Goal: Information Seeking & Learning: Learn about a topic

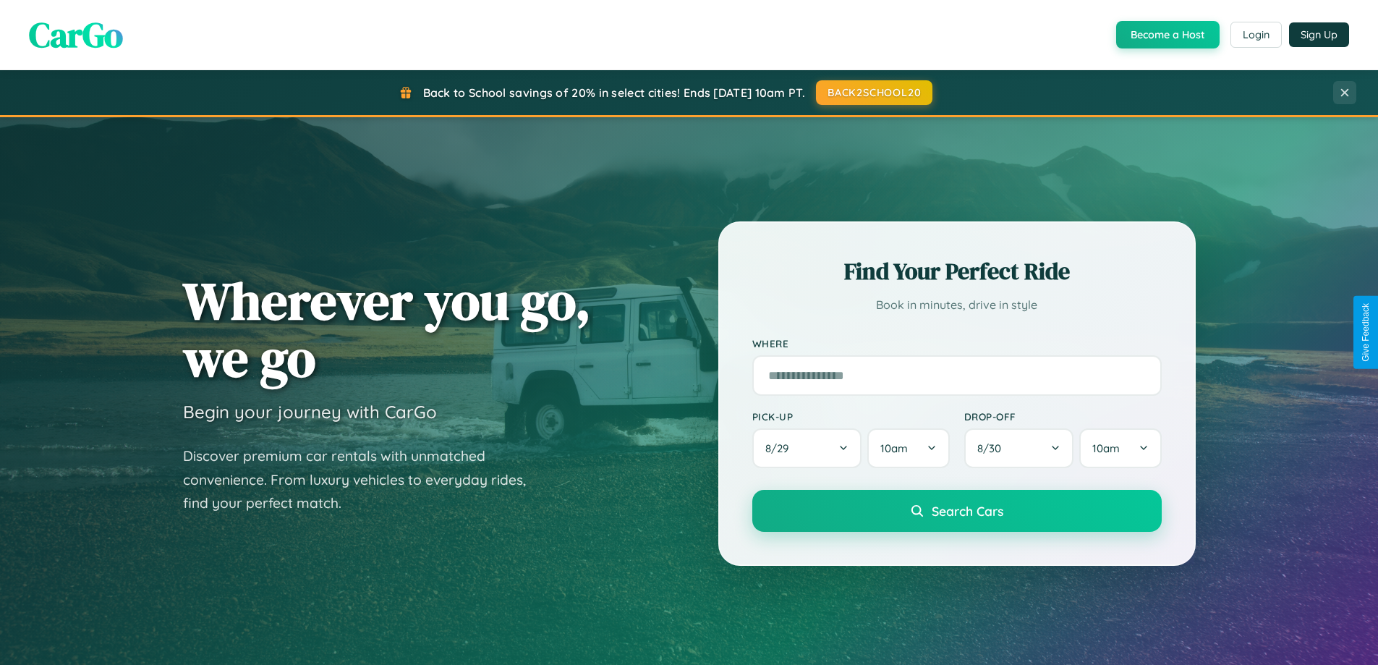
scroll to position [996, 0]
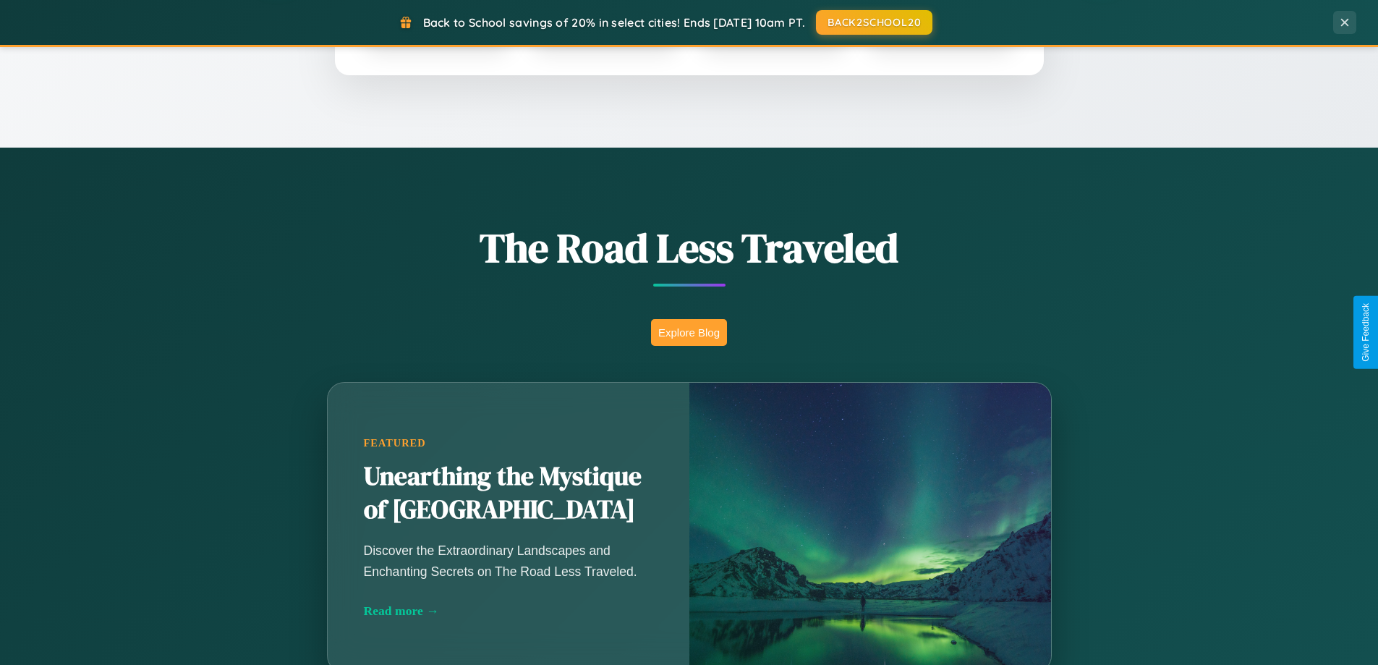
click at [689, 332] on button "Explore Blog" at bounding box center [689, 332] width 76 height 27
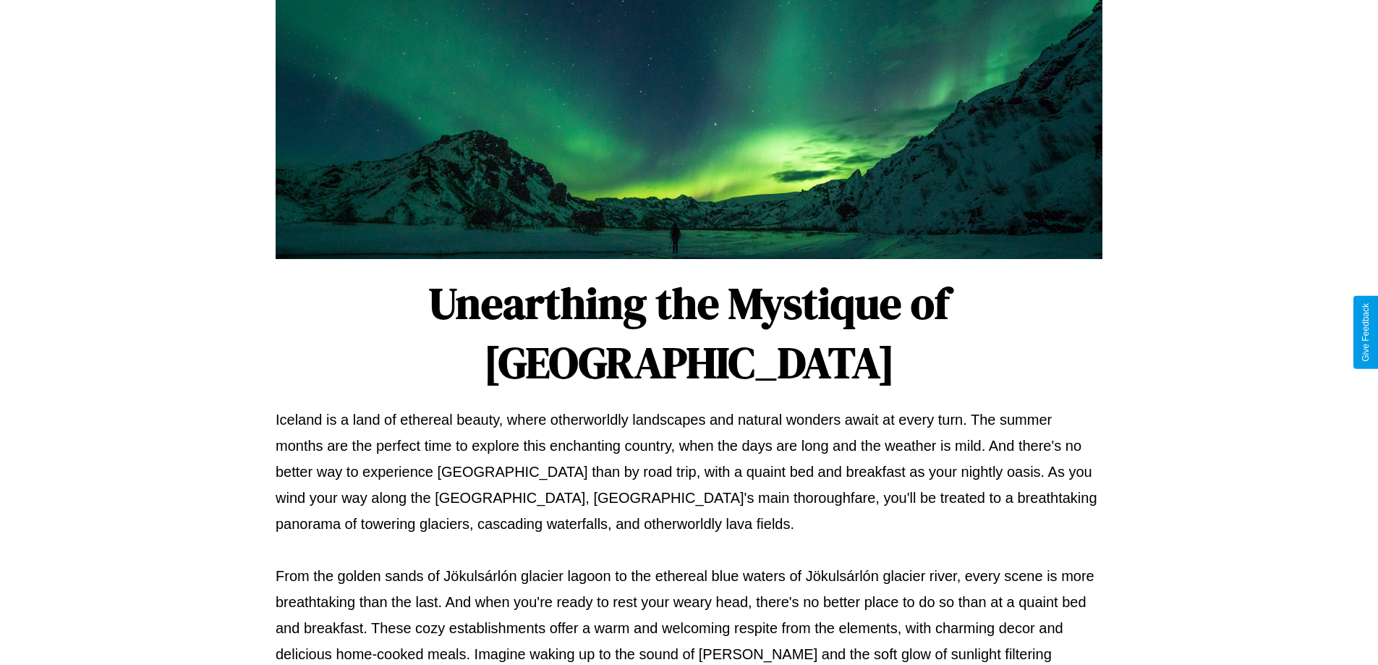
scroll to position [468, 0]
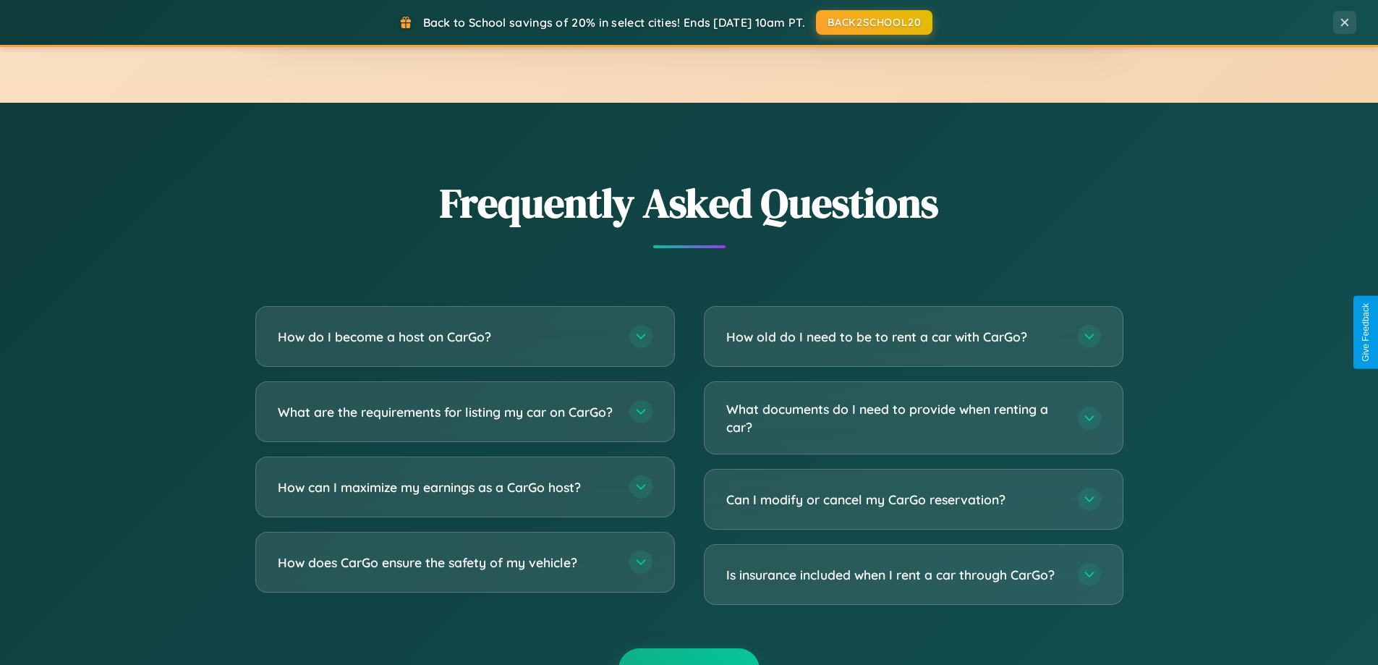
scroll to position [2784, 0]
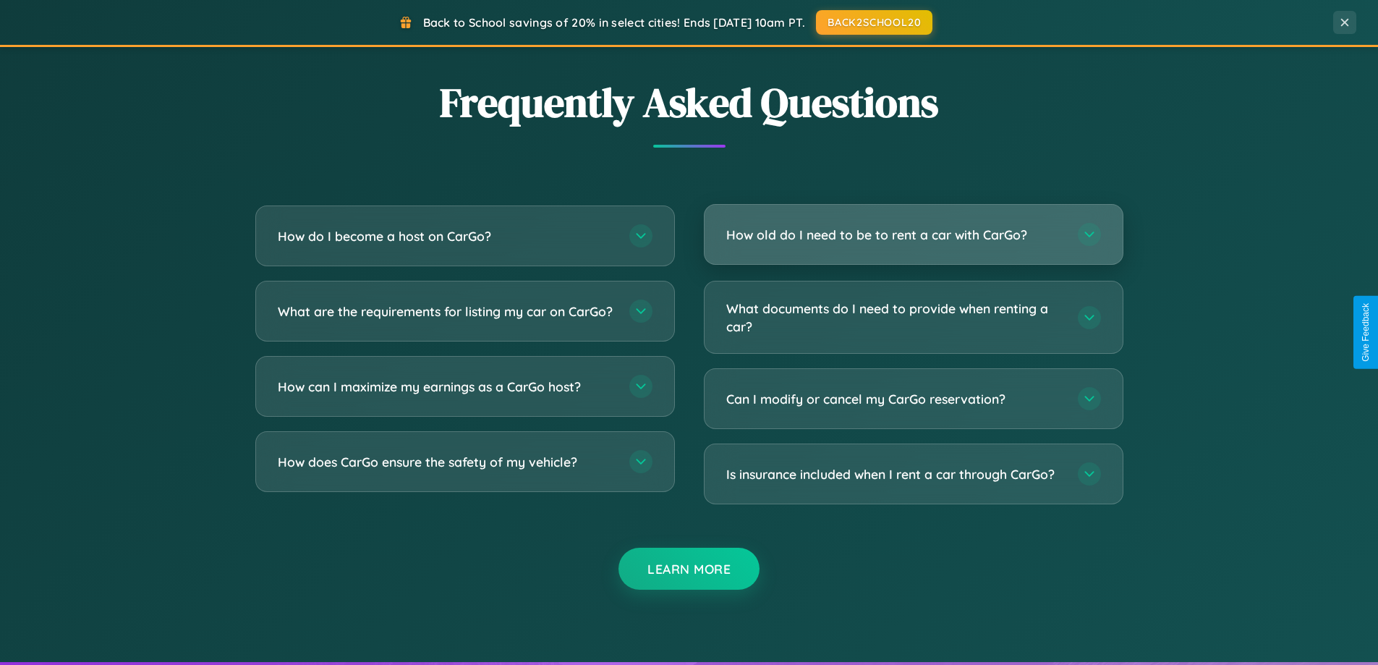
click at [913, 235] on h3 "How old do I need to be to rent a car with CarGo?" at bounding box center [894, 235] width 337 height 18
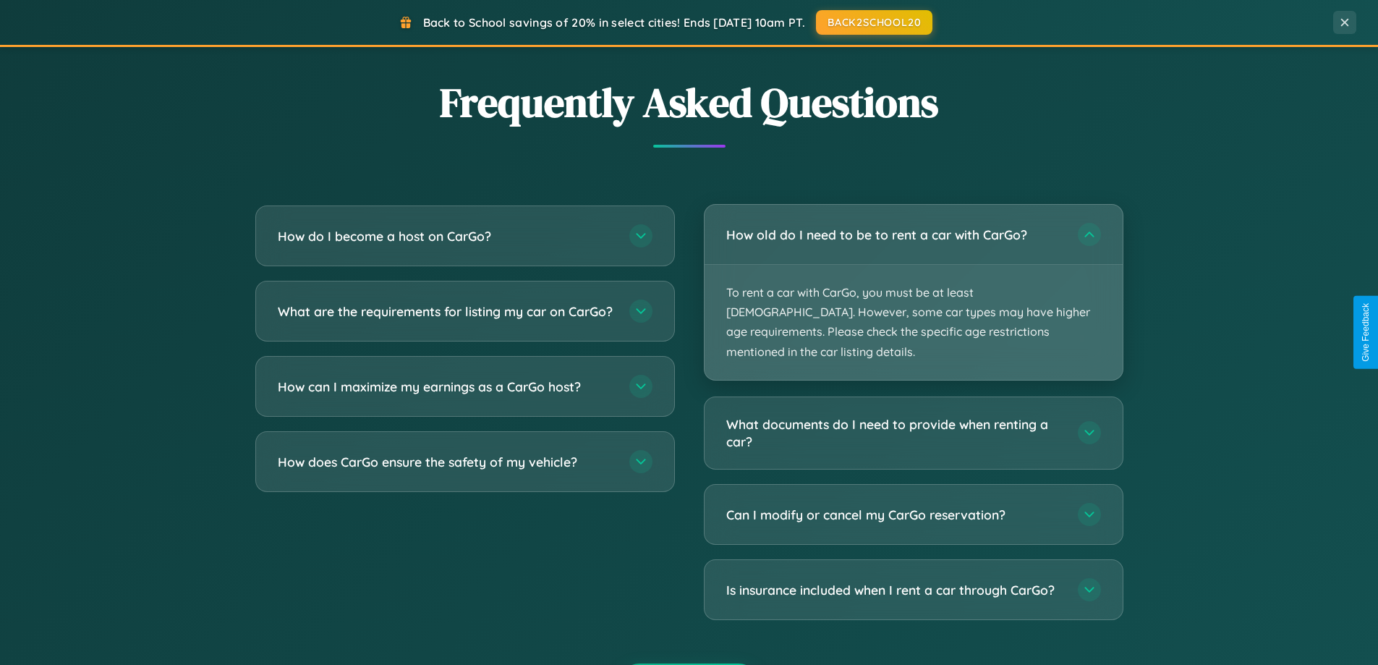
click at [913, 282] on p "To rent a car with CarGo, you must be at least [DEMOGRAPHIC_DATA]. However, som…" at bounding box center [914, 322] width 418 height 115
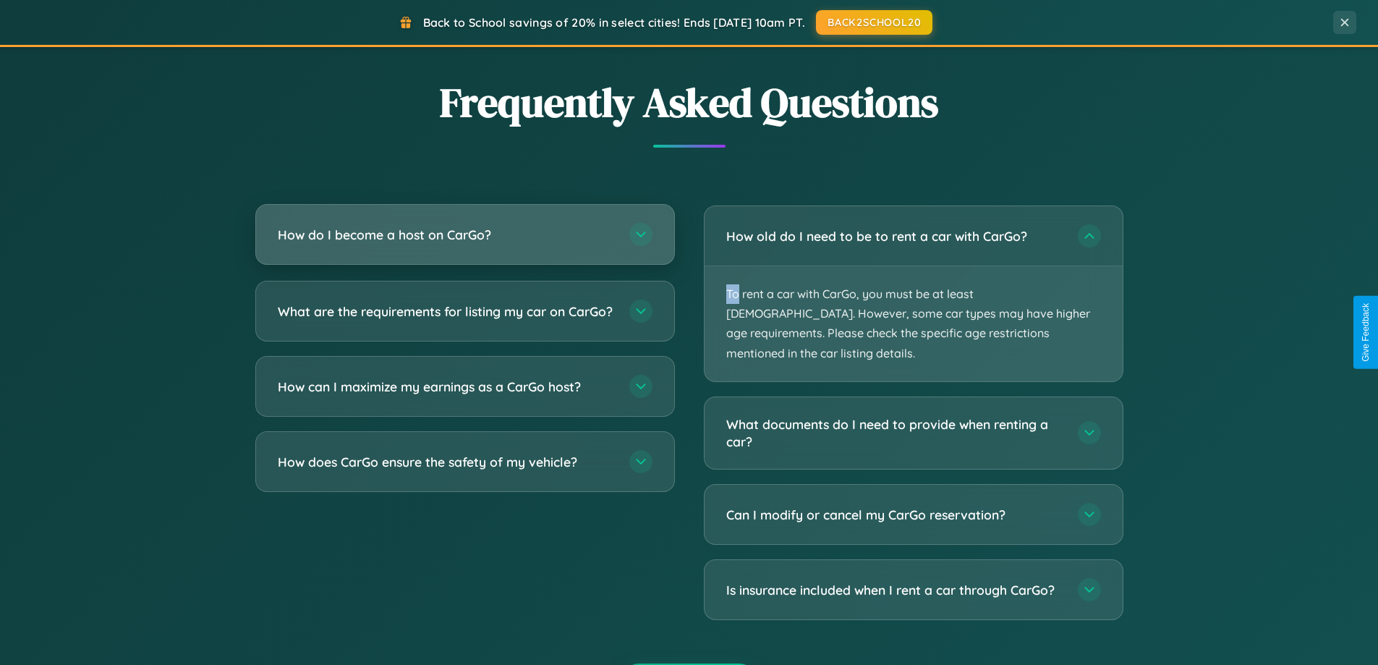
click at [464, 235] on h3 "How do I become a host on CarGo?" at bounding box center [446, 235] width 337 height 18
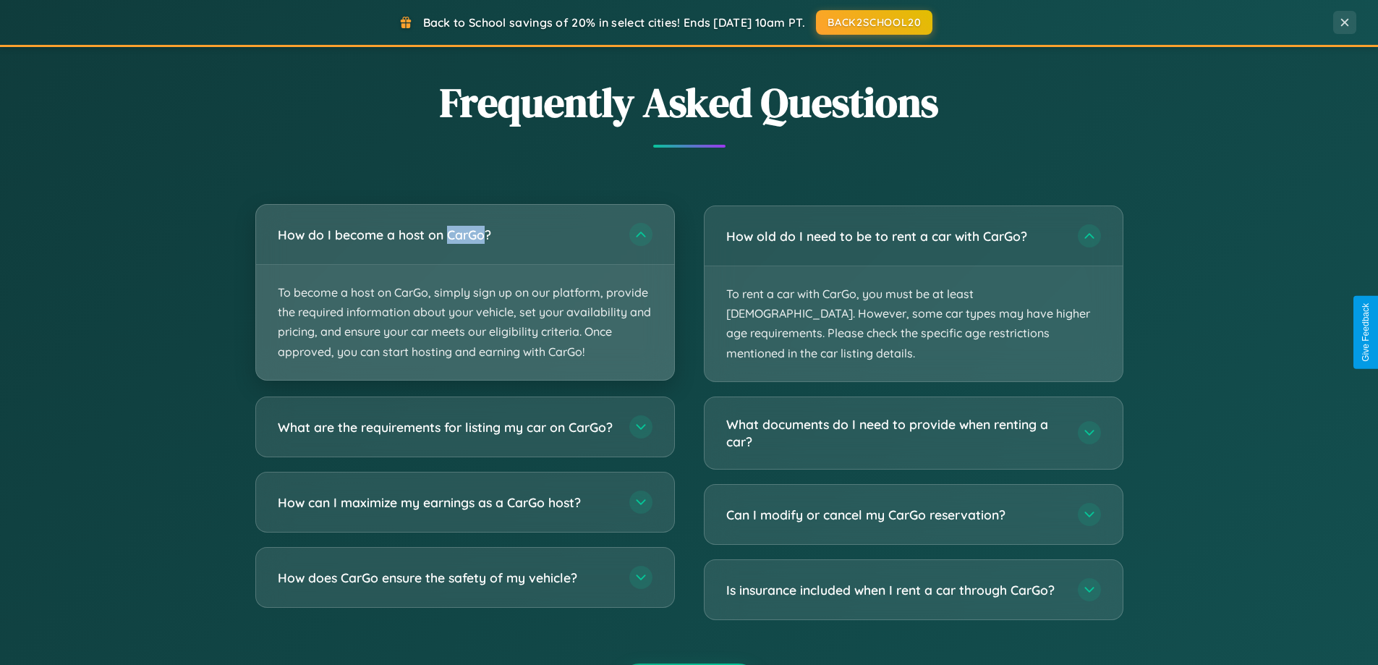
click at [464, 292] on p "To become a host on CarGo, simply sign up on our platform, provide the required…" at bounding box center [465, 322] width 418 height 115
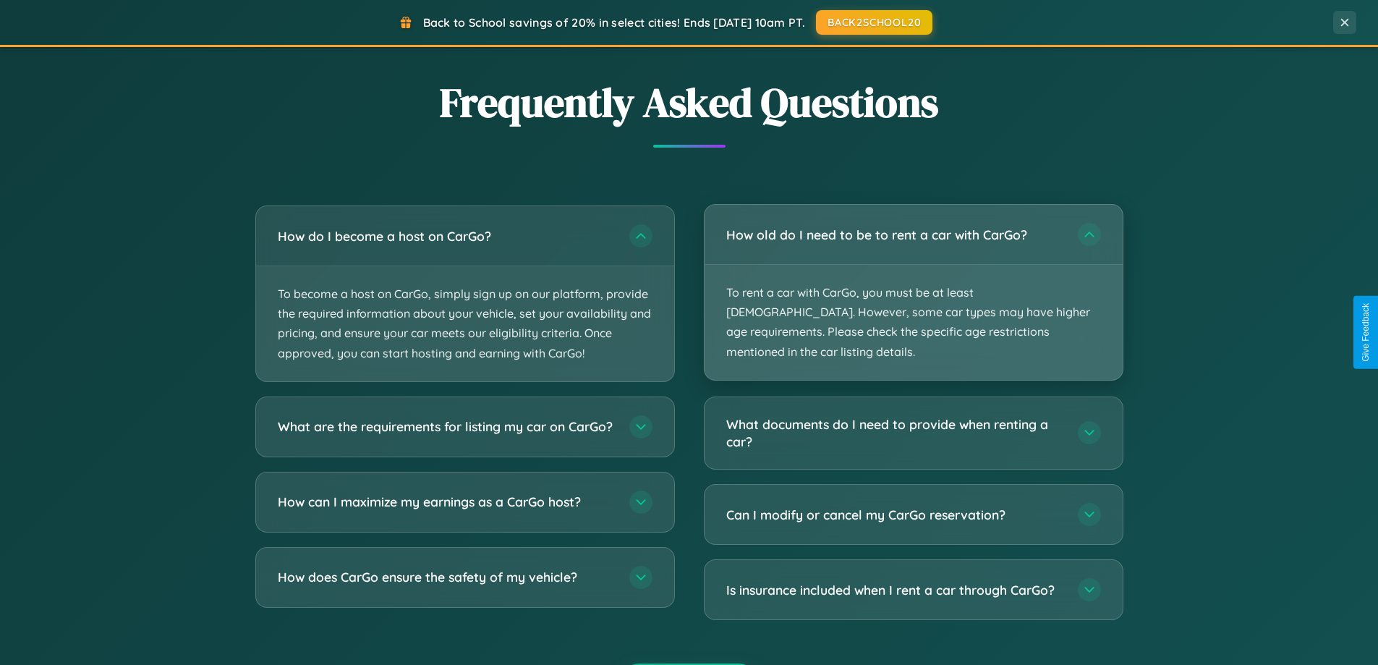
click at [913, 284] on p "To rent a car with CarGo, you must be at least [DEMOGRAPHIC_DATA]. However, som…" at bounding box center [914, 322] width 418 height 115
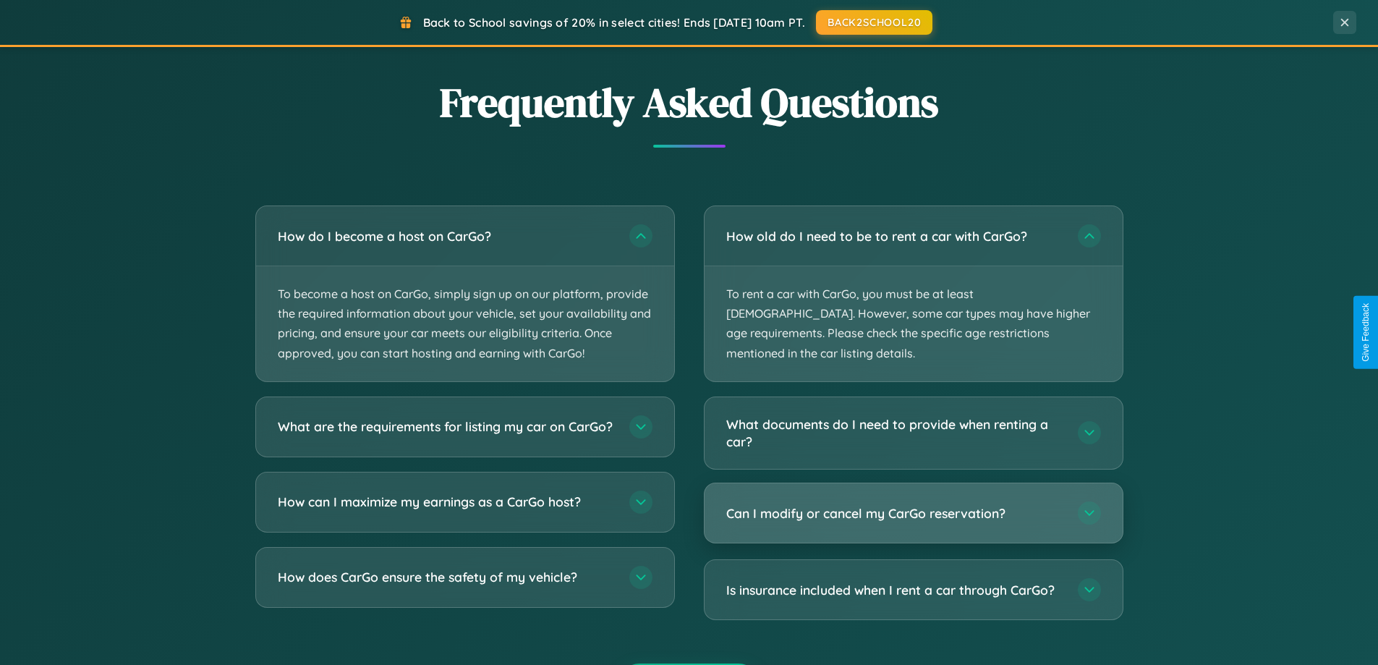
click at [913, 504] on h3 "Can I modify or cancel my CarGo reservation?" at bounding box center [894, 513] width 337 height 18
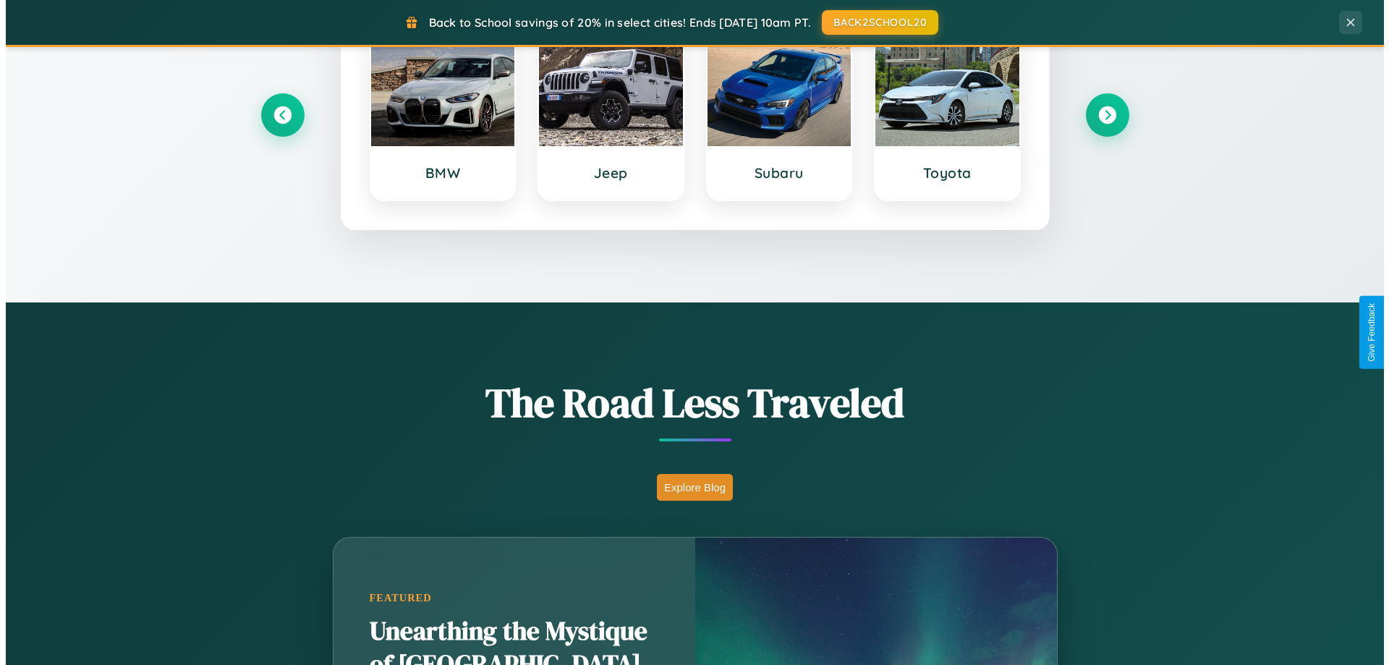
scroll to position [0, 0]
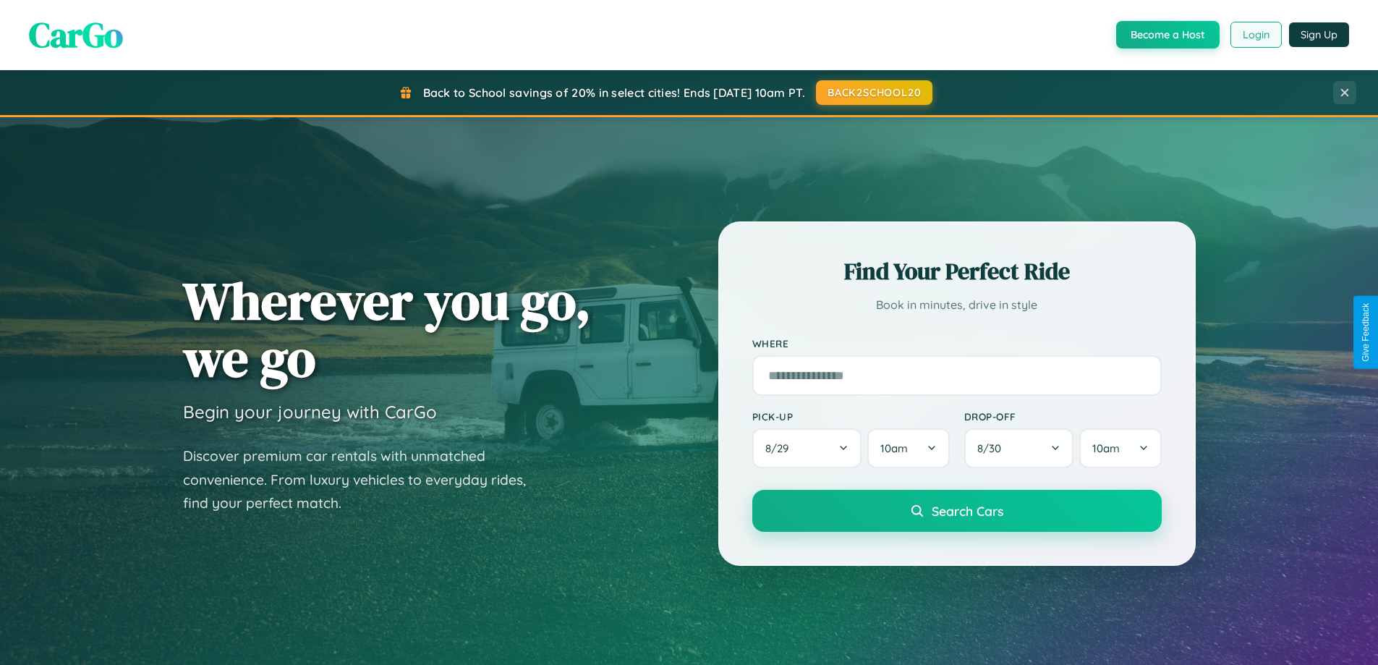
click at [1255, 35] on button "Login" at bounding box center [1256, 35] width 51 height 26
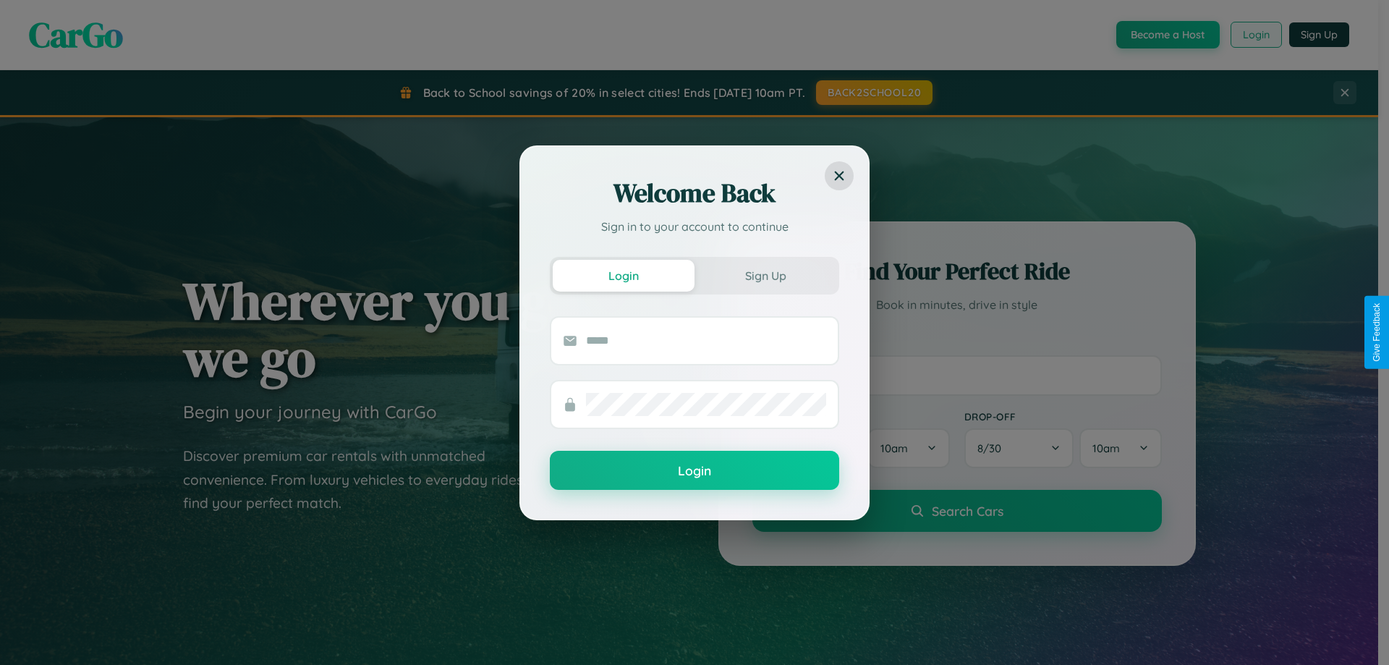
scroll to position [43, 0]
